Goal: Information Seeking & Learning: Find specific fact

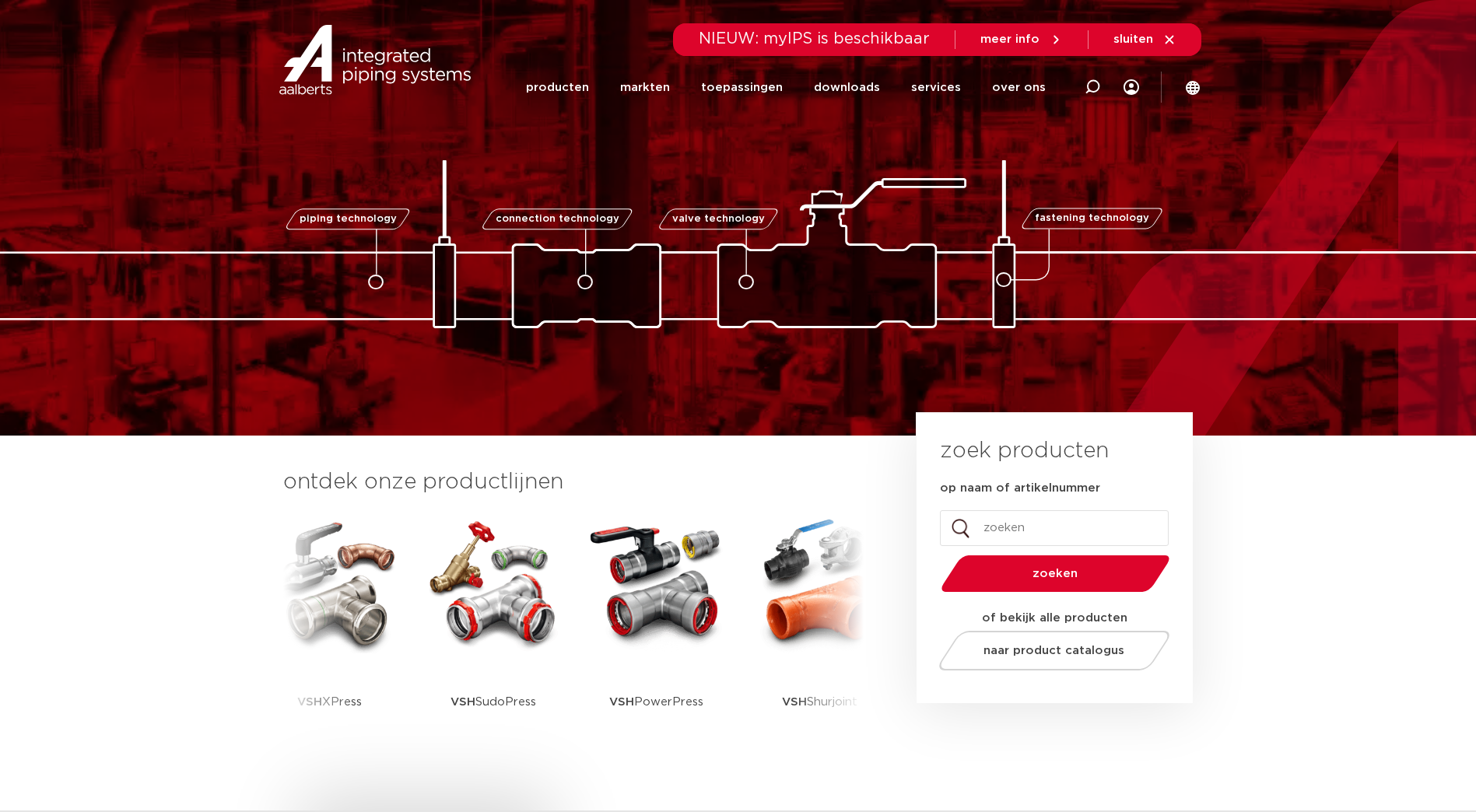
click at [1021, 534] on input "op naam of artikelnummer" at bounding box center [1054, 528] width 229 height 36
type input "gasslang"
click at [1019, 564] on button "zoeken" at bounding box center [1055, 573] width 241 height 40
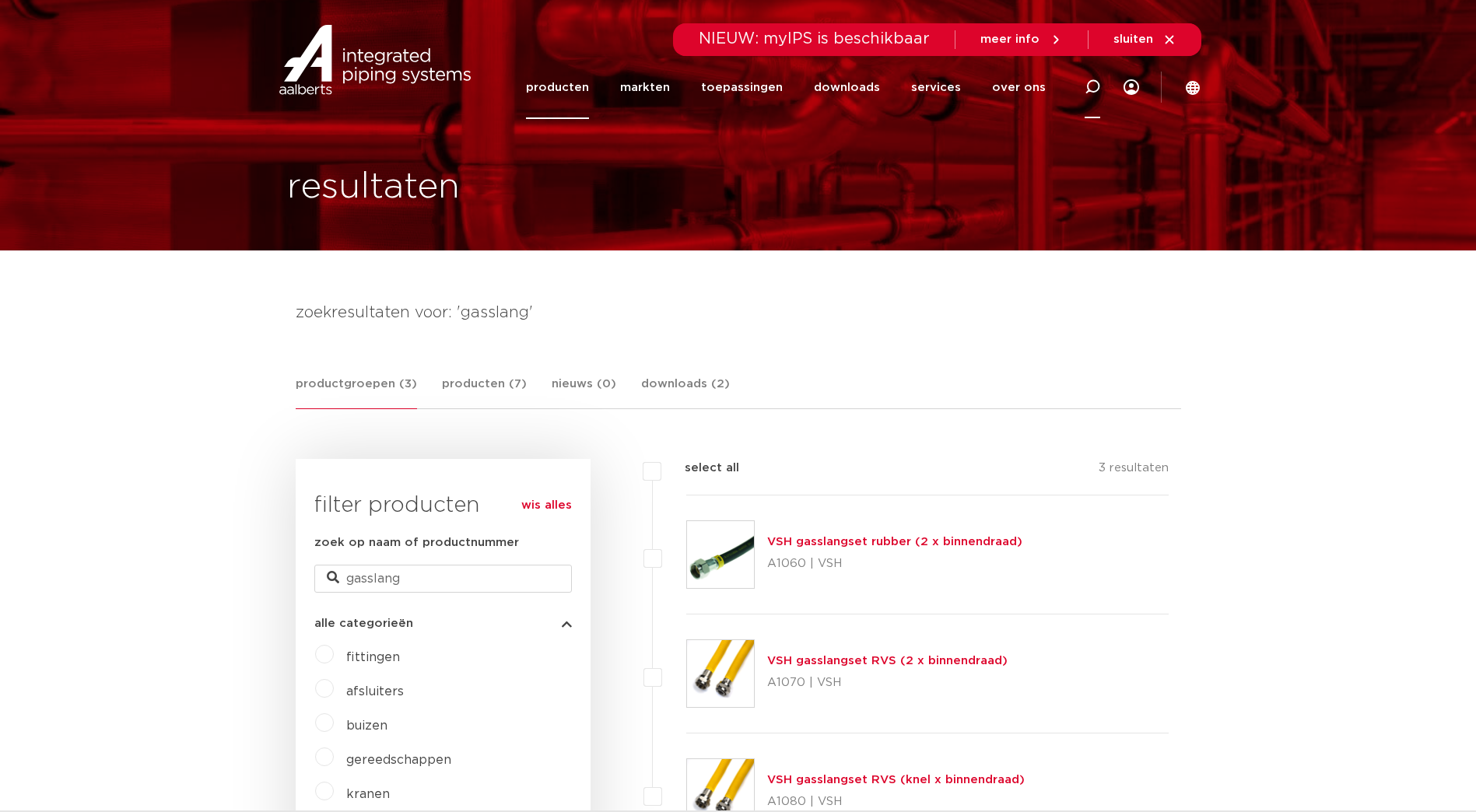
click at [1097, 86] on icon at bounding box center [1092, 86] width 15 height 15
paste input "CFL gasslang rubber M24 L=80cmGastec QA"
type input "CFL gasslang rubber M24 L=80cmGastec QA"
click button "Zoeken" at bounding box center [0, 0] width 0 height 0
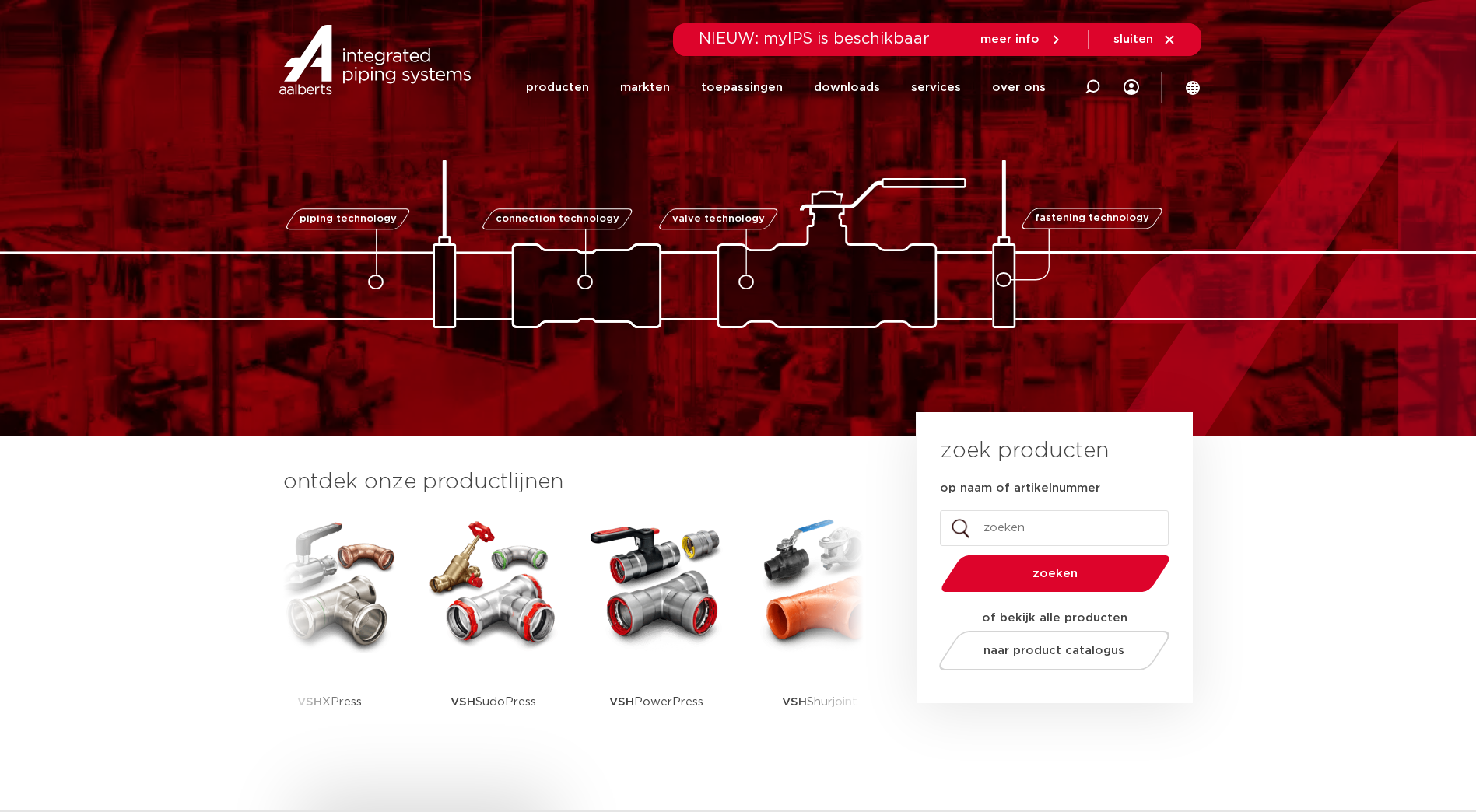
click at [997, 525] on input "op naam of artikelnummer" at bounding box center [1054, 528] width 229 height 36
type input "PWR9449055"
click at [934, 554] on button "zoeken" at bounding box center [1055, 573] width 241 height 40
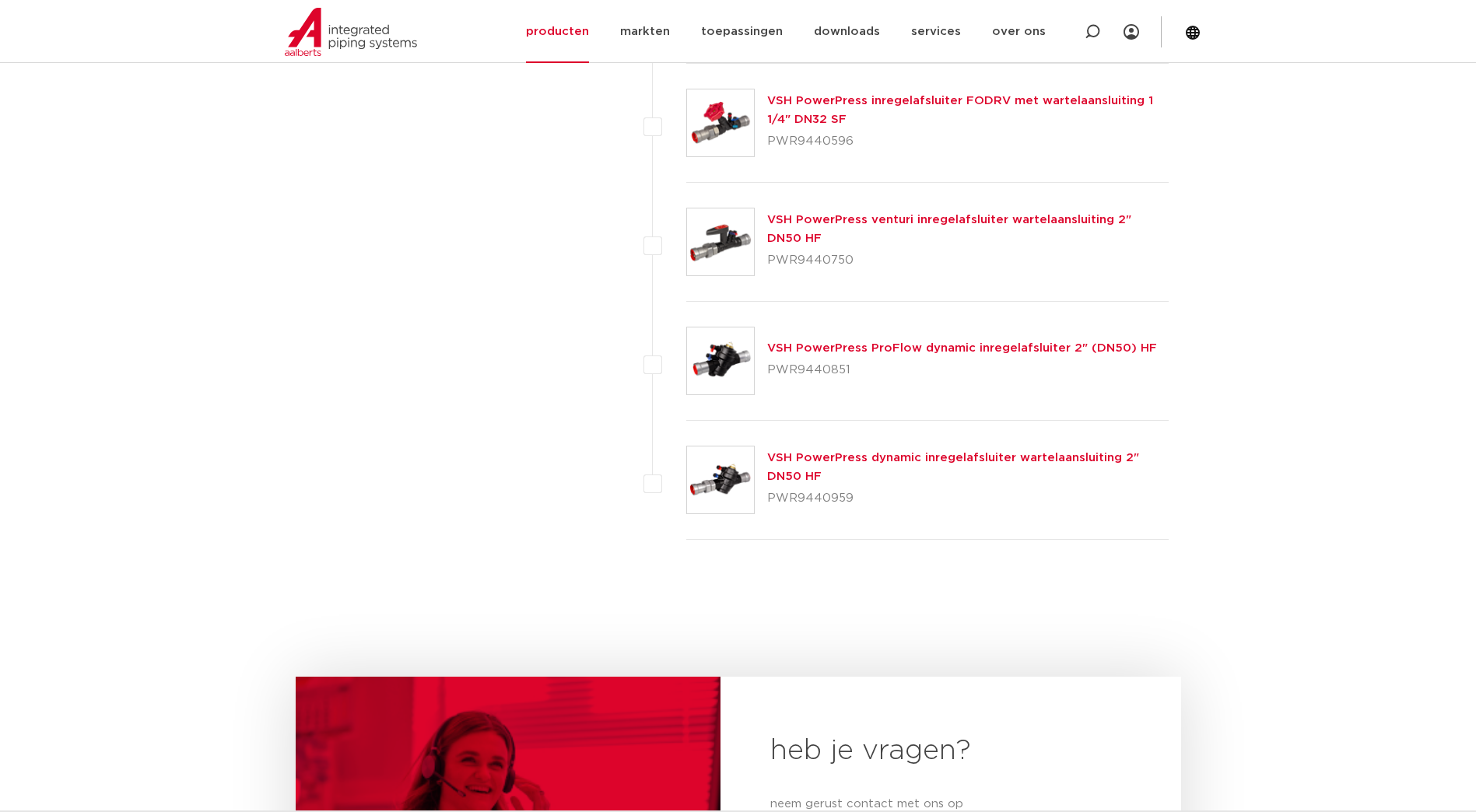
scroll to position [2023, 0]
